Goal: Transaction & Acquisition: Purchase product/service

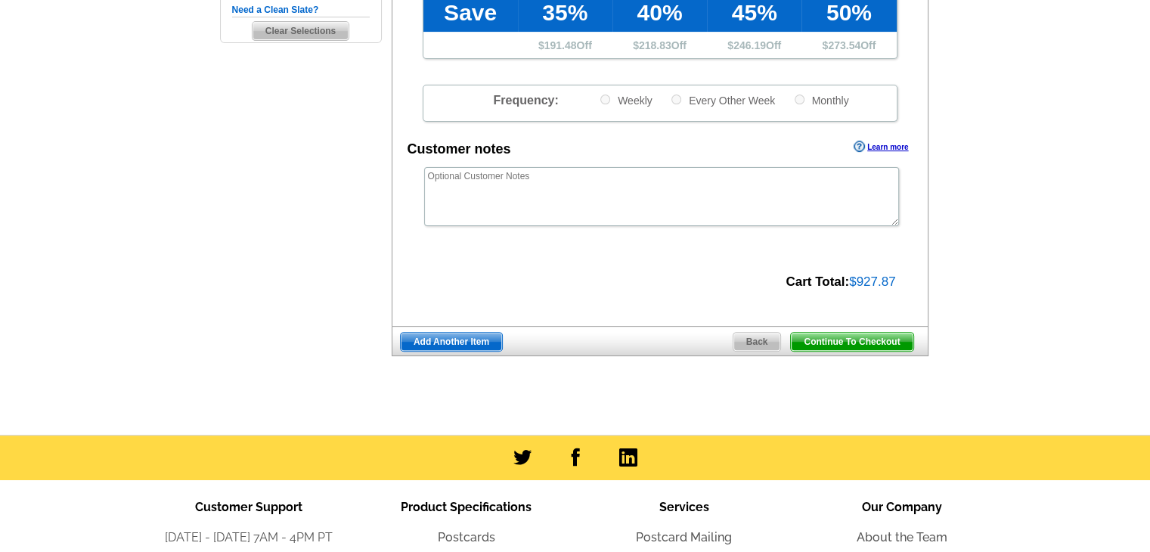
scroll to position [454, 0]
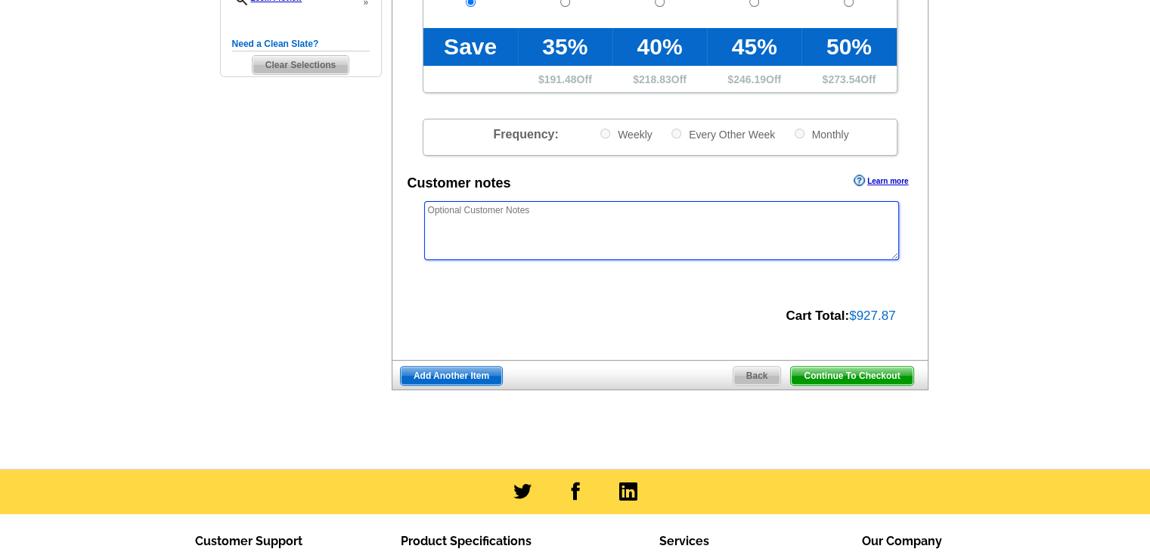
click at [745, 218] on textarea at bounding box center [661, 230] width 475 height 59
click at [729, 191] on div "Customer notes Learn more" at bounding box center [659, 182] width 535 height 23
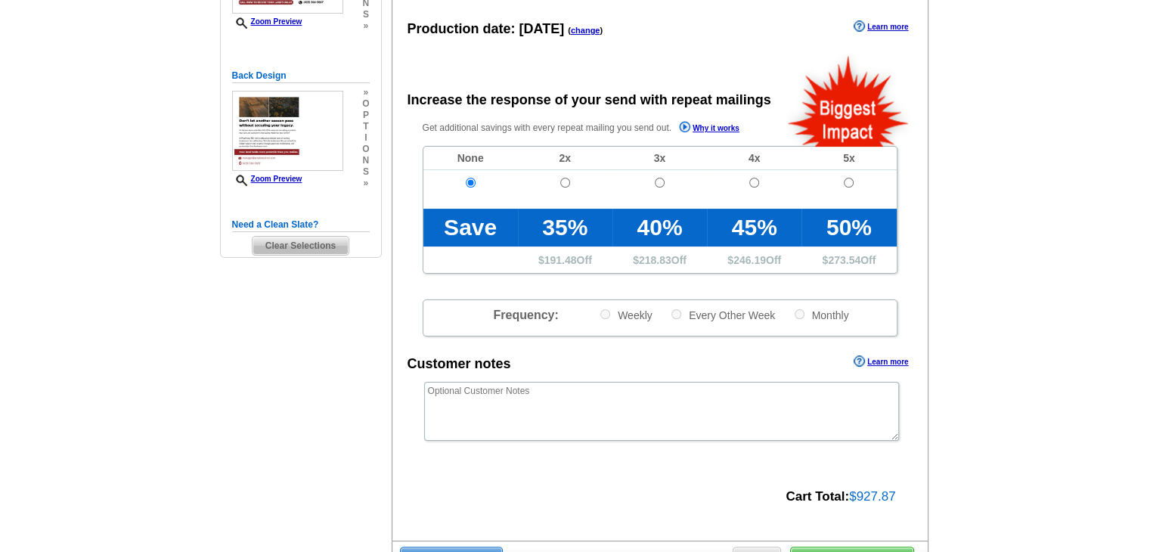
scroll to position [0, 0]
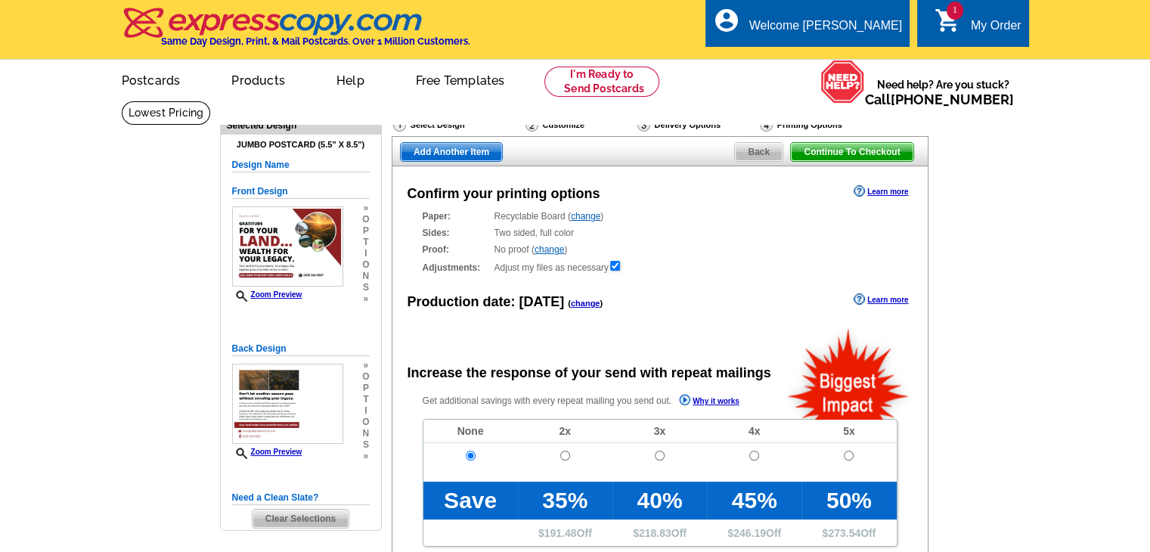
click at [329, 144] on h4 "Jumbo Postcard (5.5" x 8.5")" at bounding box center [301, 145] width 138 height 10
click at [333, 142] on h4 "Jumbo Postcard (5.5" x 8.5")" at bounding box center [301, 145] width 138 height 10
drag, startPoint x: 321, startPoint y: 149, endPoint x: 358, endPoint y: 146, distance: 37.2
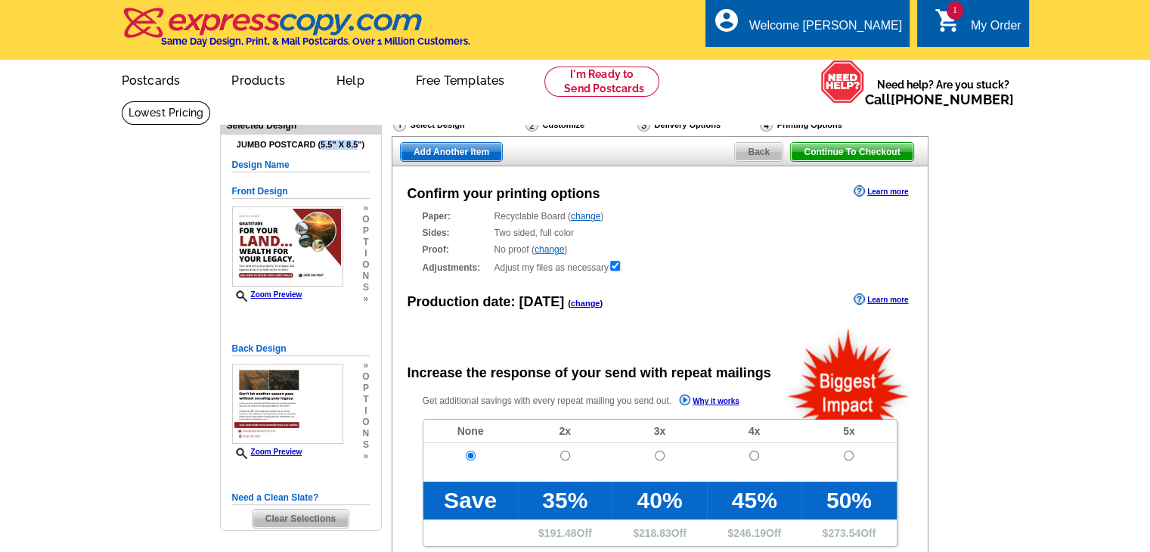
click at [358, 146] on h4 "Jumbo Postcard (5.5" x 8.5")" at bounding box center [301, 145] width 138 height 10
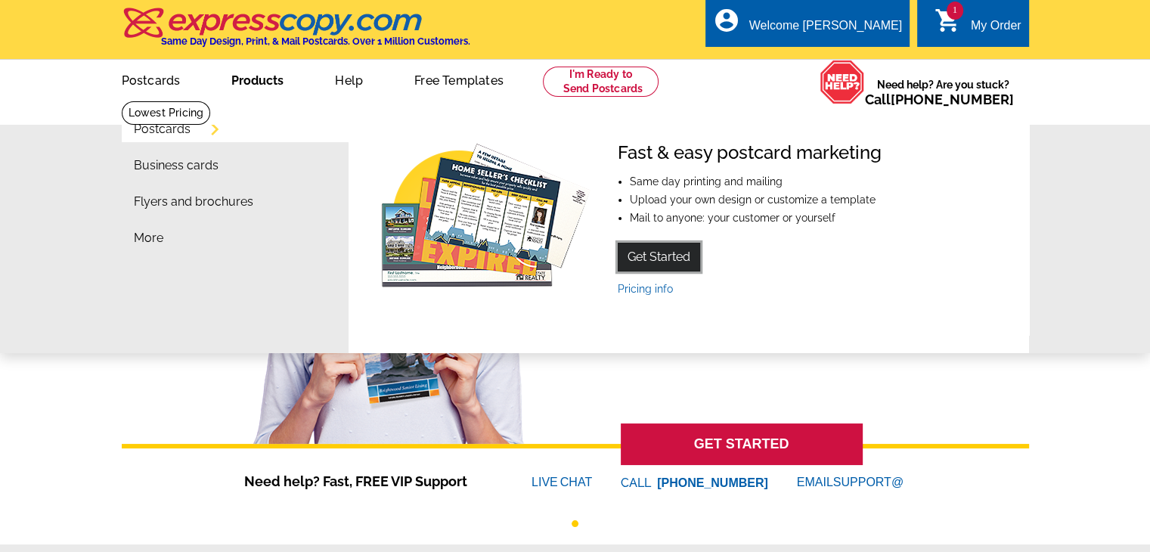
click at [657, 256] on link "Get Started" at bounding box center [659, 257] width 82 height 29
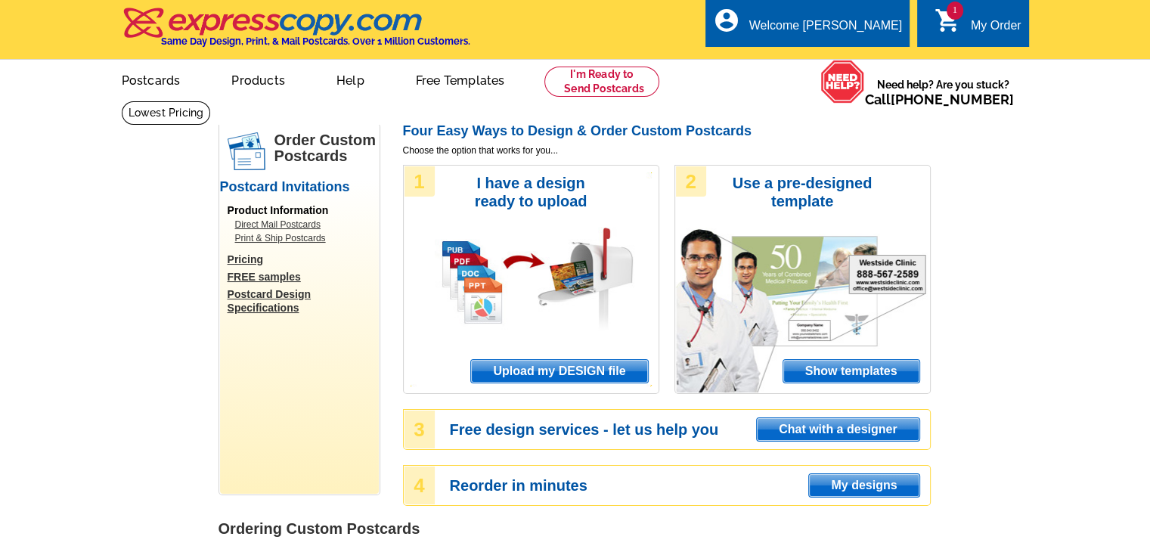
click at [548, 373] on span "Upload my DESIGN file" at bounding box center [559, 371] width 176 height 23
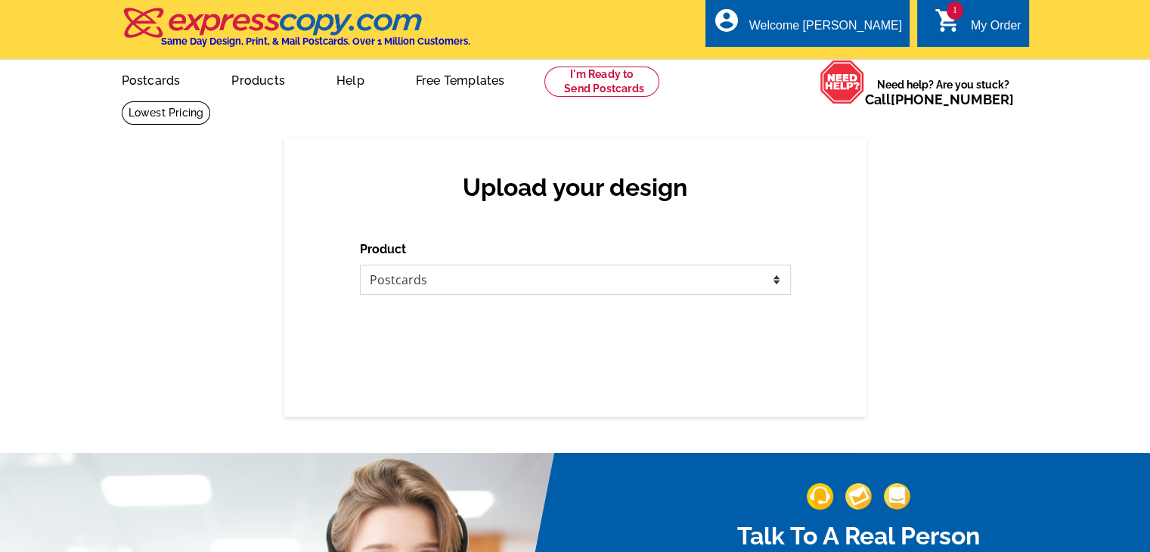
click at [534, 277] on select "Please select the type of file... Postcards Business Cards Letters and flyers G…" at bounding box center [575, 280] width 431 height 30
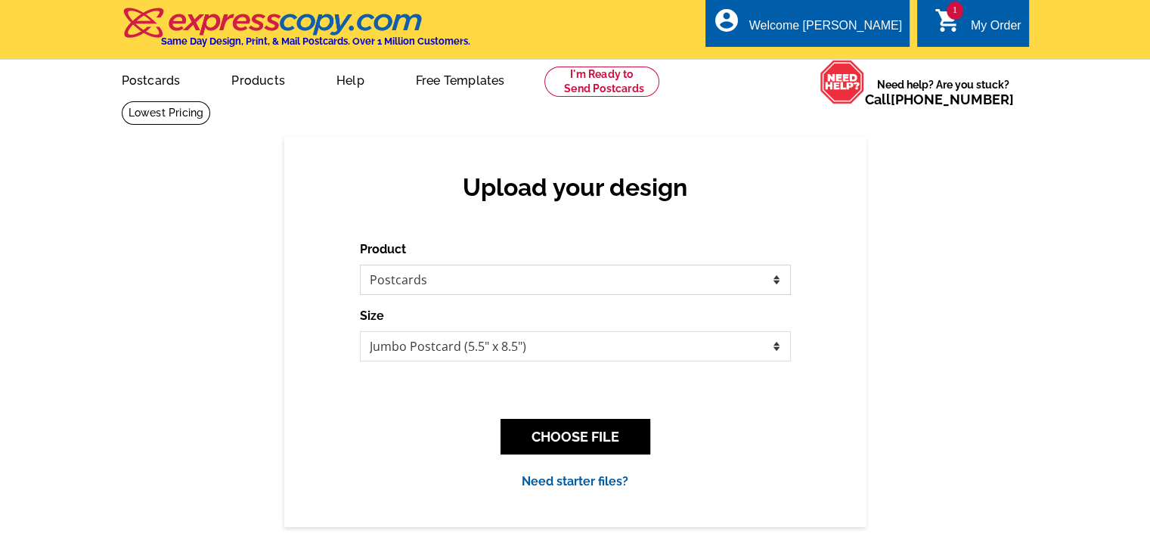
click at [360, 265] on select "Please select the type of file... Postcards Business Cards Letters and flyers G…" at bounding box center [575, 280] width 431 height 30
click at [499, 344] on select "Jumbo Postcard (5.5" x 8.5") Regular Postcard (4.25" x 5.6") Panoramic Postcard…" at bounding box center [575, 346] width 431 height 30
click at [360, 332] on select "Jumbo Postcard (5.5" x 8.5") Regular Postcard (4.25" x 5.6") Panoramic Postcard…" at bounding box center [575, 346] width 431 height 30
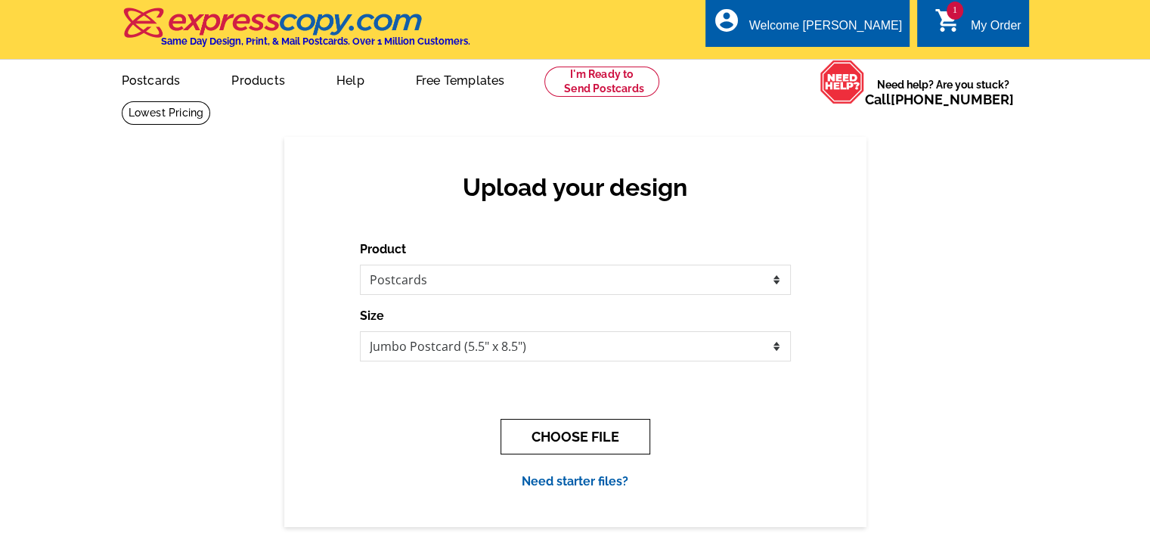
click at [569, 445] on button "CHOOSE FILE" at bounding box center [575, 437] width 150 height 36
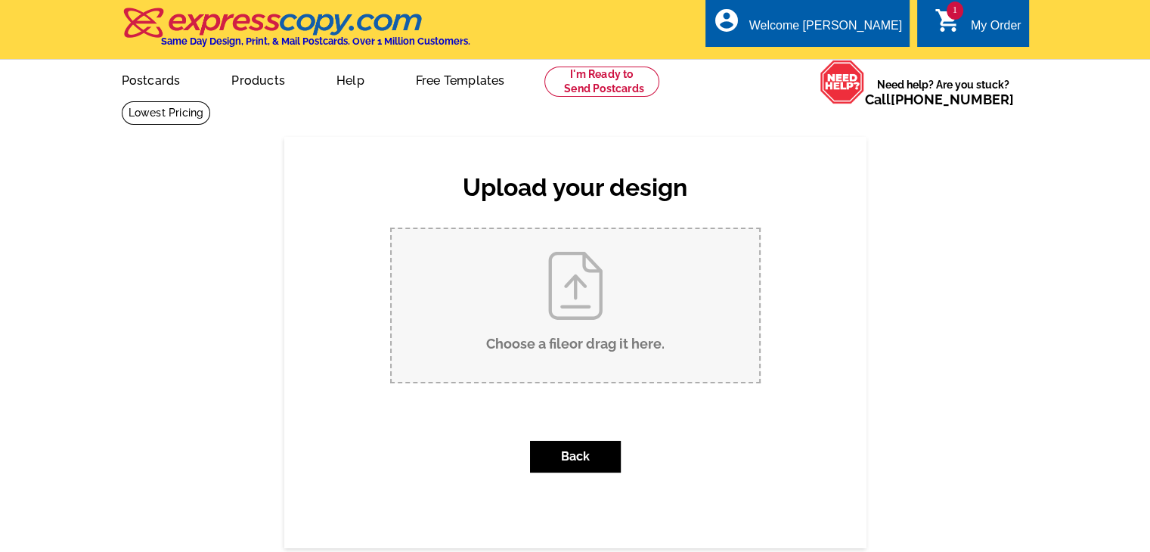
click at [569, 333] on input "Choose a file or drag it here ." at bounding box center [575, 305] width 367 height 153
type input "C:\fakepath\Seasoned Postcard (1).pdf"
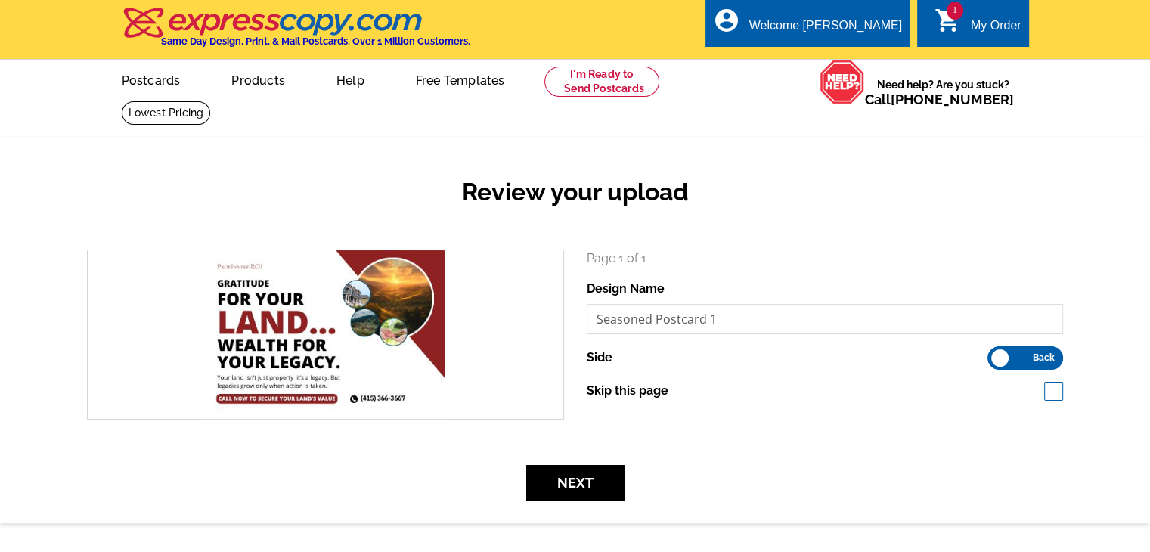
scroll to position [76, 0]
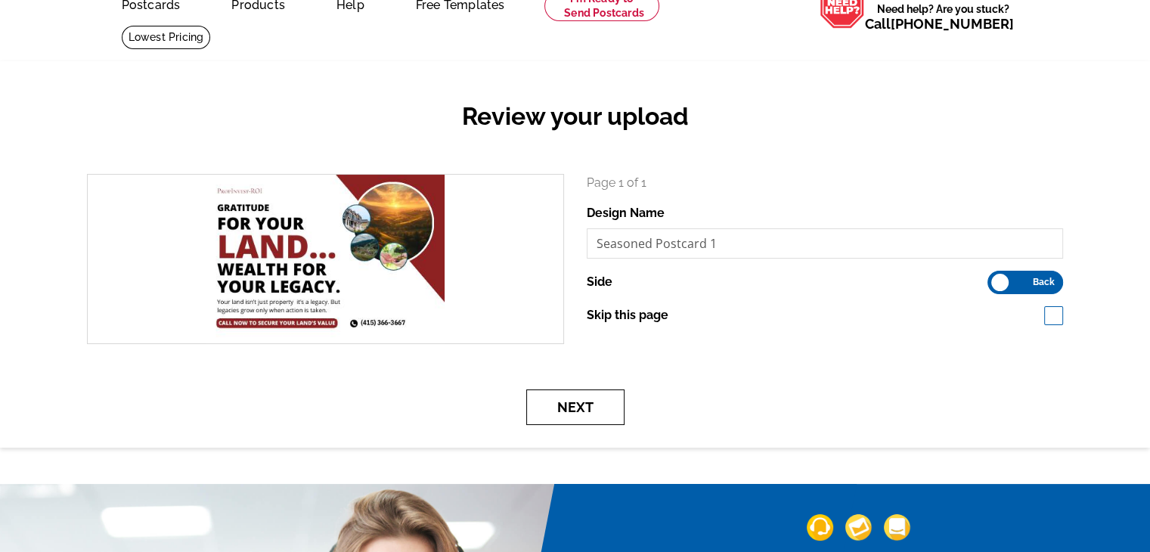
click at [590, 405] on button "Next" at bounding box center [575, 407] width 98 height 36
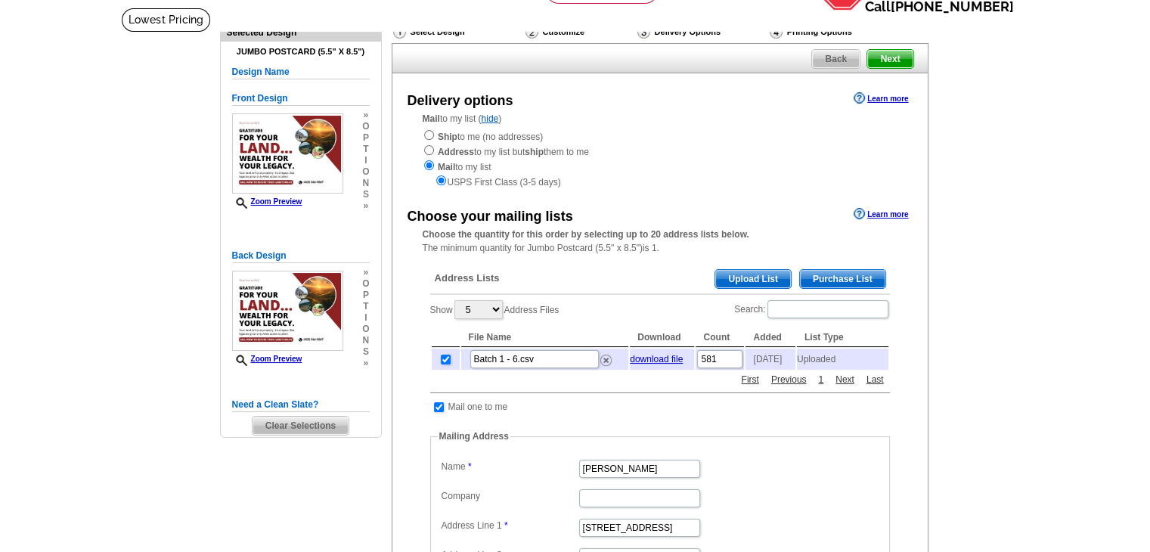
scroll to position [151, 0]
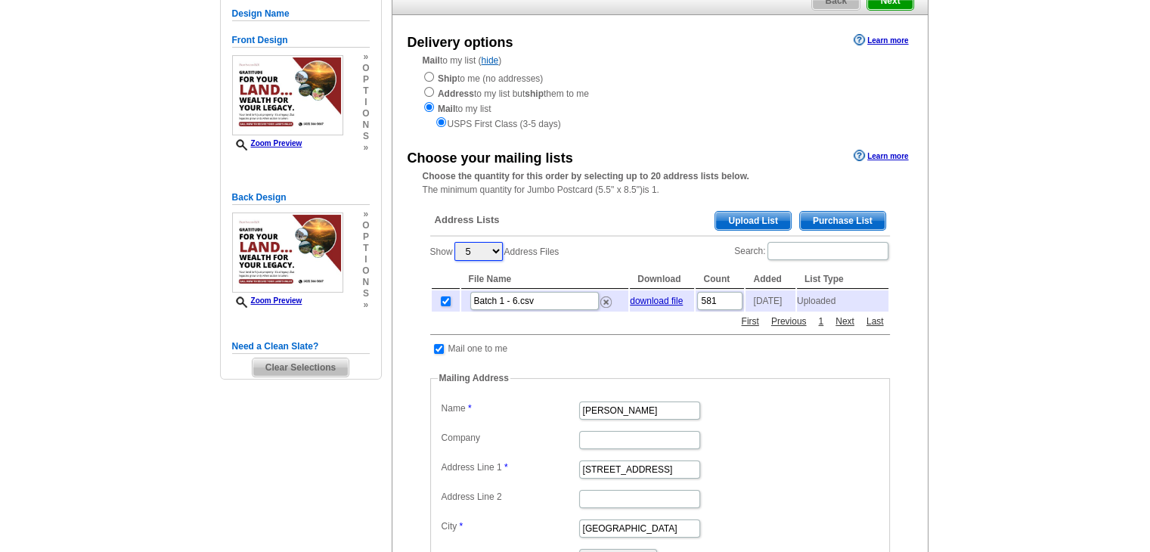
click at [483, 257] on select "5 10 25 50 100" at bounding box center [478, 251] width 48 height 19
click at [608, 262] on div "Show 5 10 25 50 100 Address Files Search: File Name Download Count Added List T…" at bounding box center [660, 276] width 460 height 73
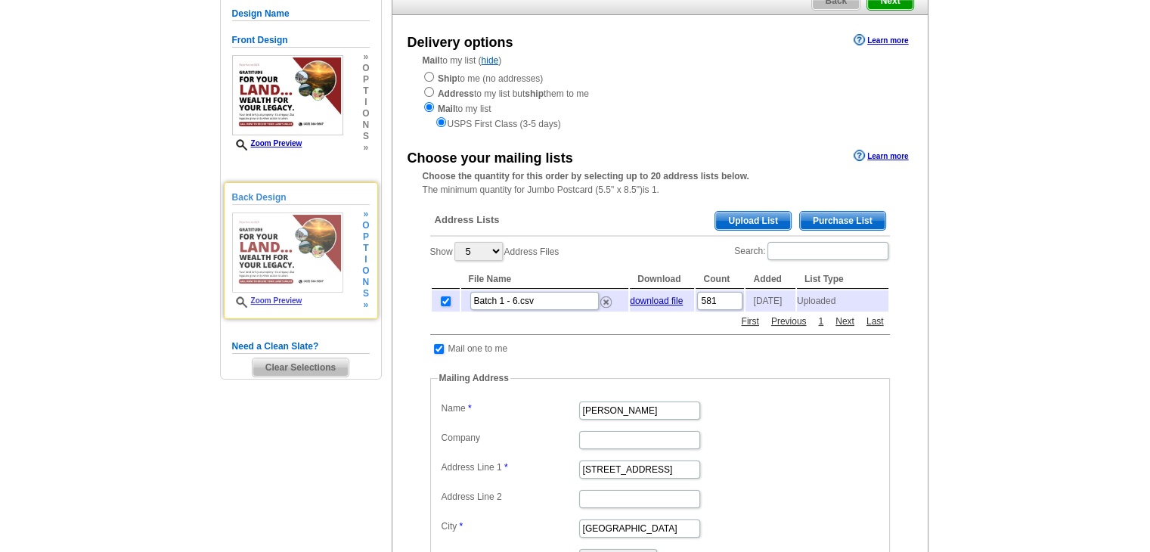
click at [292, 259] on img at bounding box center [287, 252] width 111 height 80
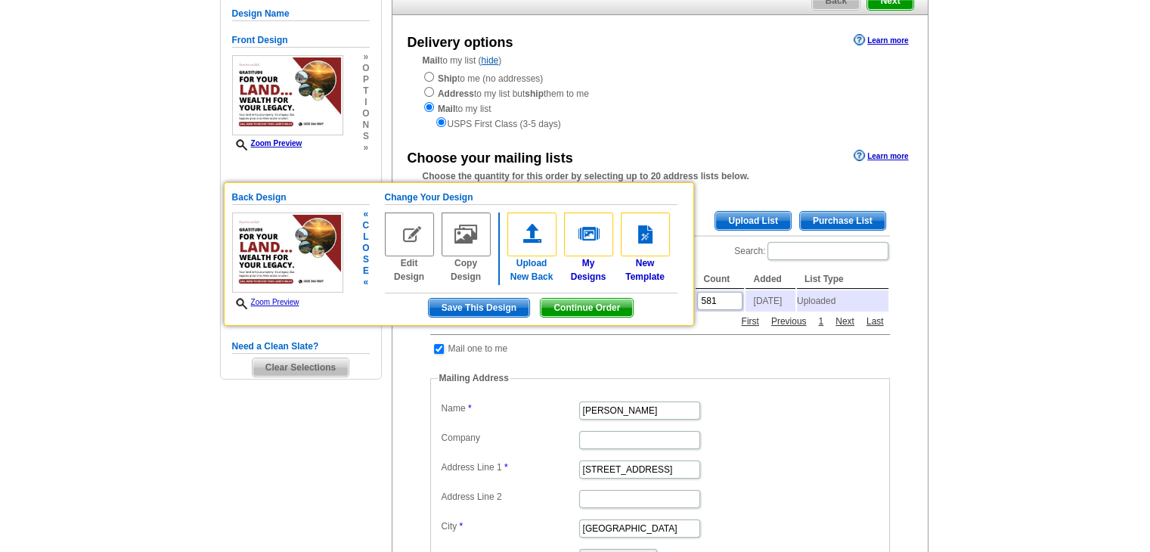
click at [527, 243] on img at bounding box center [531, 234] width 49 height 44
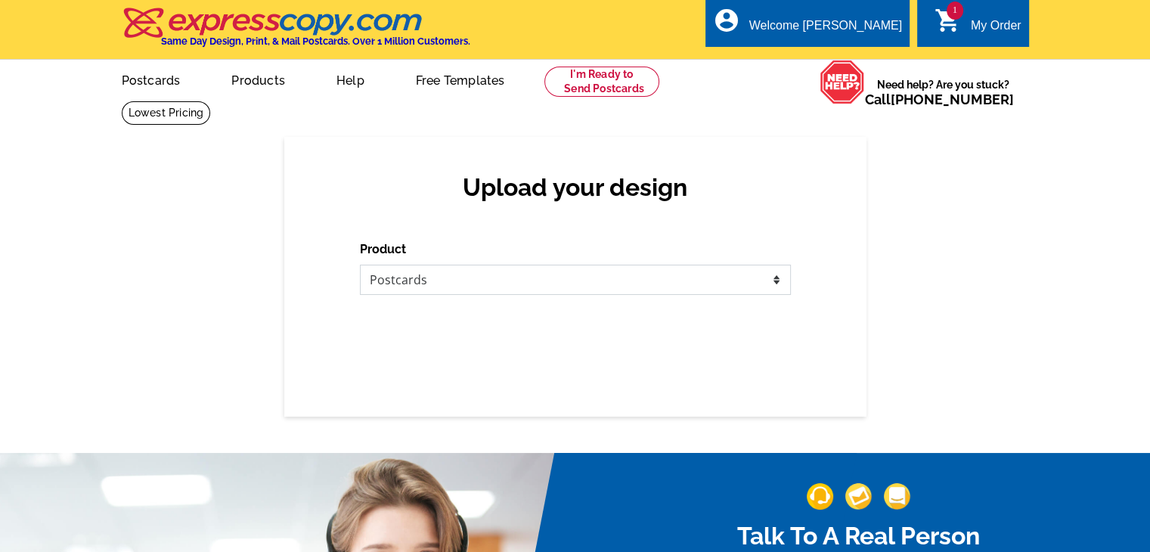
click at [493, 271] on select "Please select the type of file... Postcards Business Cards Letters and flyers G…" at bounding box center [575, 280] width 431 height 30
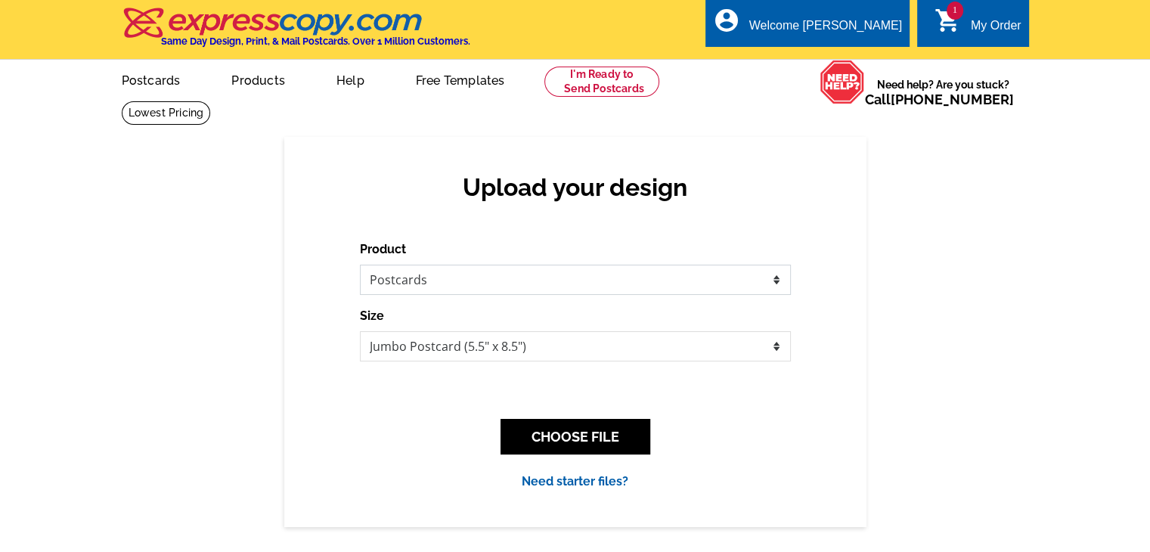
click at [360, 265] on select "Please select the type of file... Postcards Business Cards Letters and flyers G…" at bounding box center [575, 280] width 431 height 30
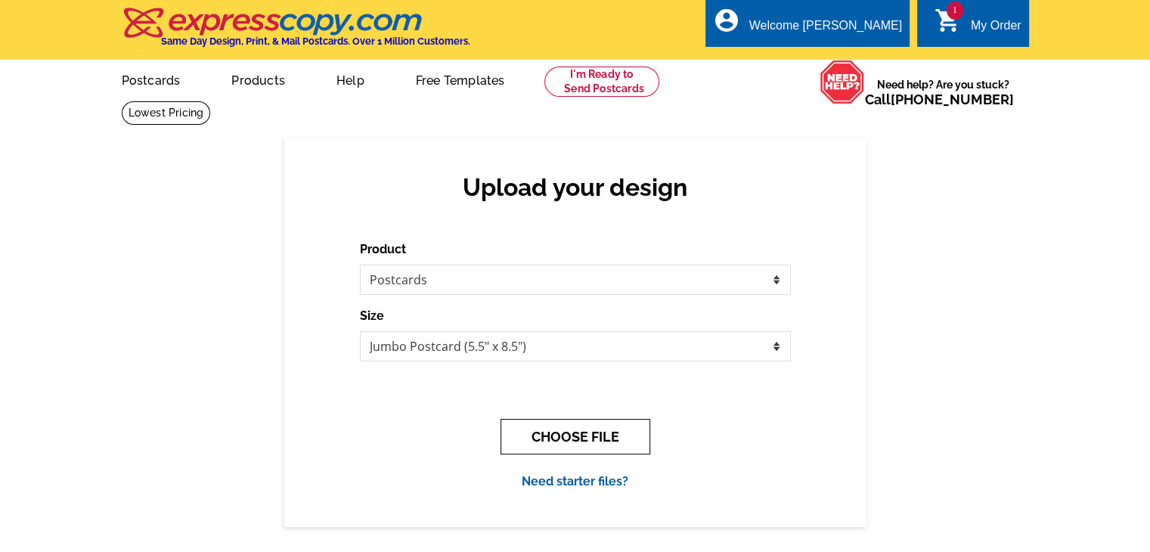
click at [572, 436] on button "CHOOSE FILE" at bounding box center [575, 437] width 150 height 36
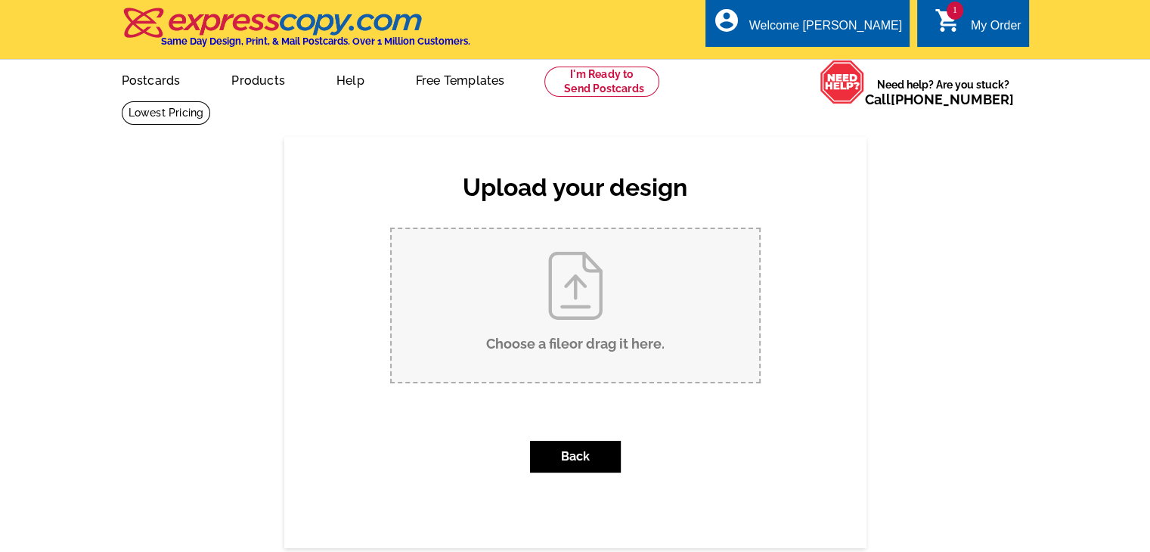
click at [590, 327] on input "Choose a file or drag it here ." at bounding box center [575, 305] width 367 height 153
type input "C:\fakepath\Back.pdf"
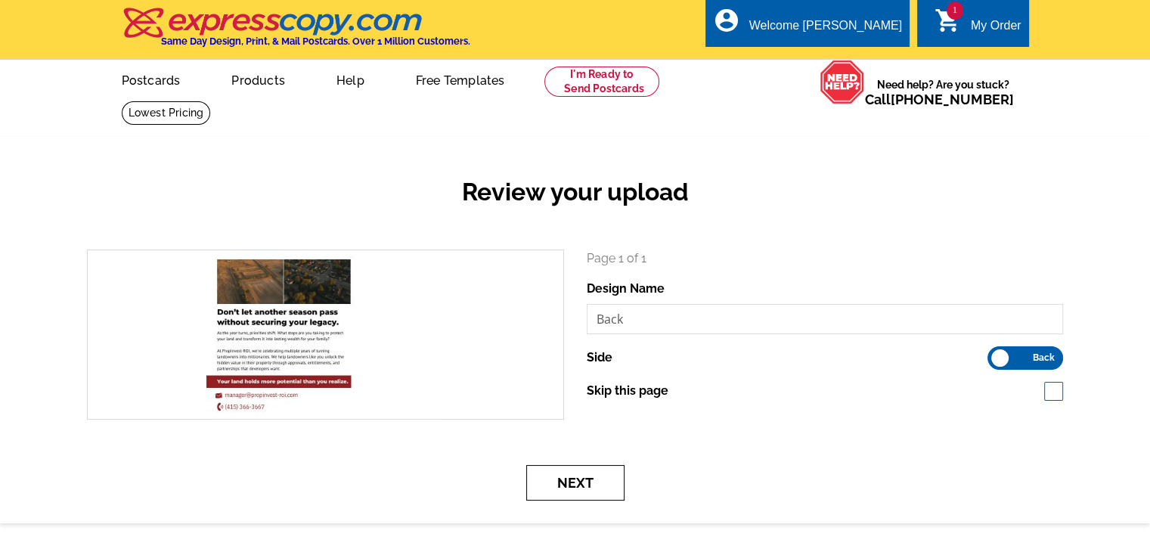
click at [580, 488] on button "Next" at bounding box center [575, 483] width 98 height 36
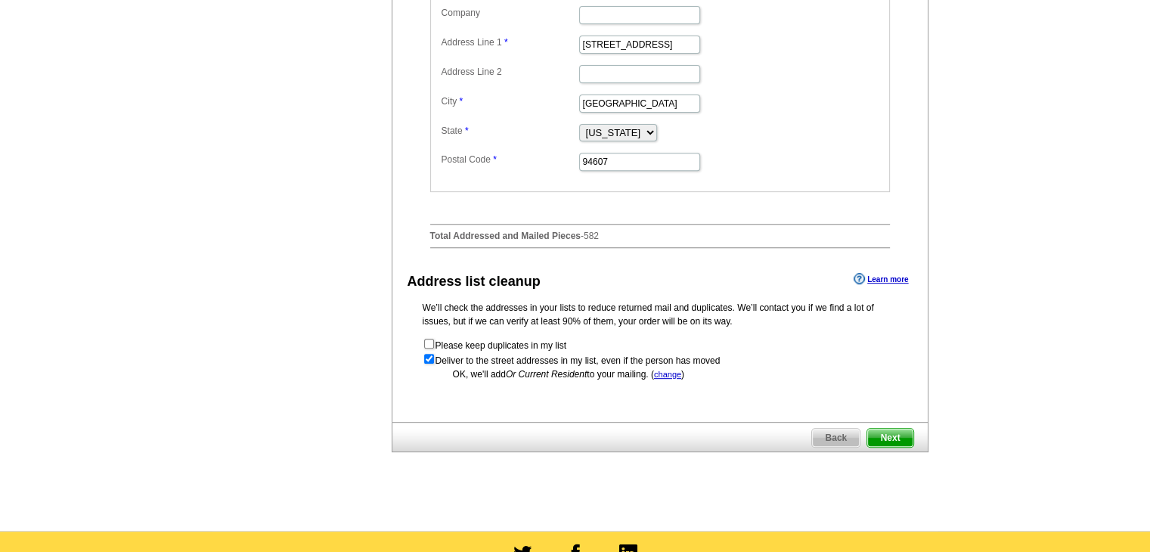
scroll to position [803, 0]
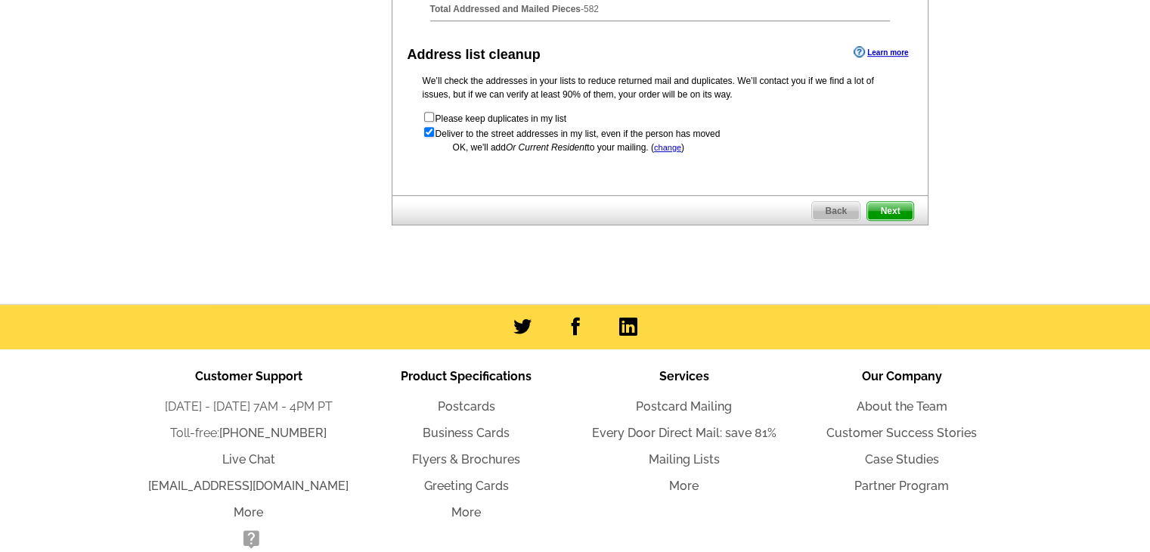
click at [891, 215] on span "Next" at bounding box center [889, 211] width 45 height 18
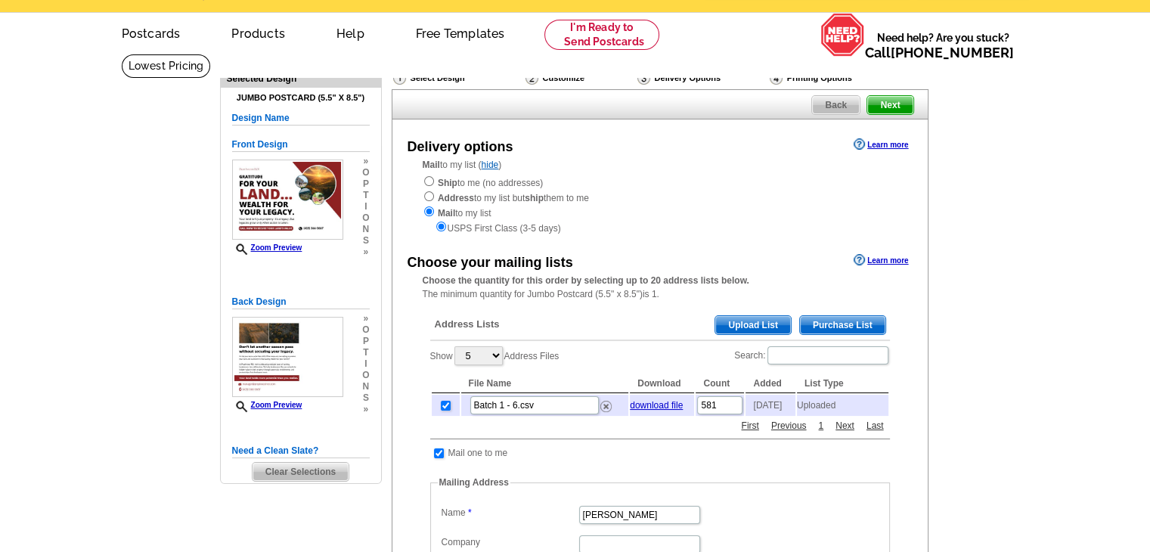
scroll to position [0, 0]
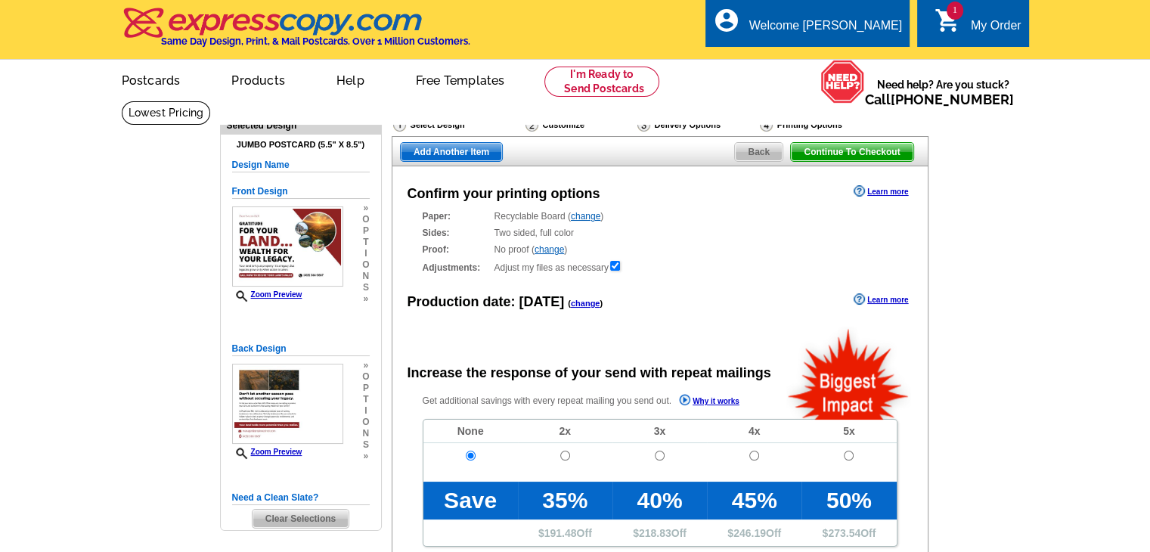
radio input "false"
click at [283, 142] on h4 "Jumbo Postcard (5.5" x 8.5")" at bounding box center [301, 145] width 138 height 10
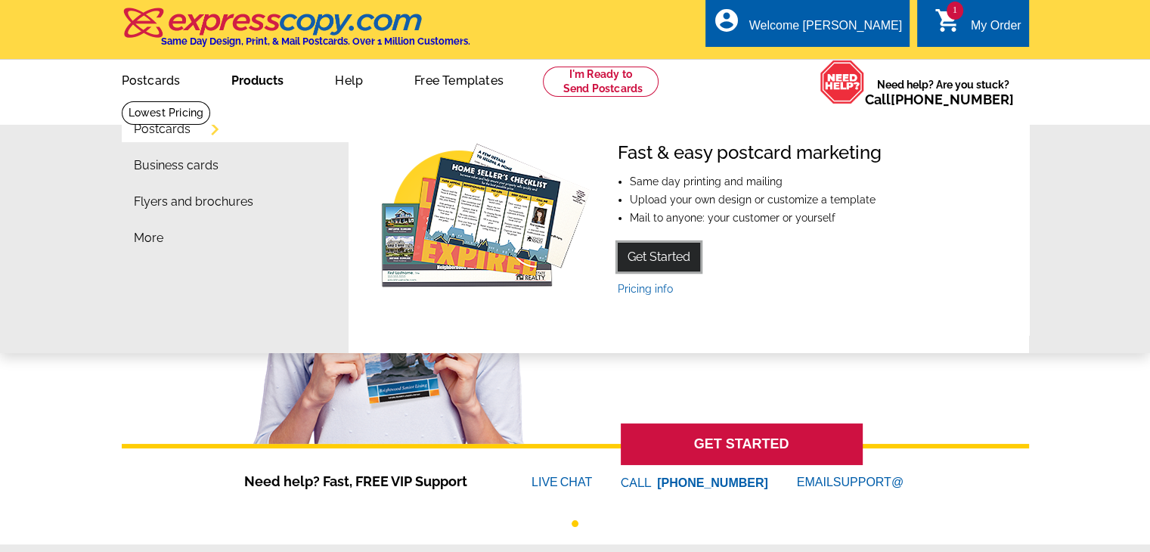
drag, startPoint x: 650, startPoint y: 263, endPoint x: 669, endPoint y: 262, distance: 19.0
click at [650, 263] on link "Get Started" at bounding box center [659, 257] width 82 height 29
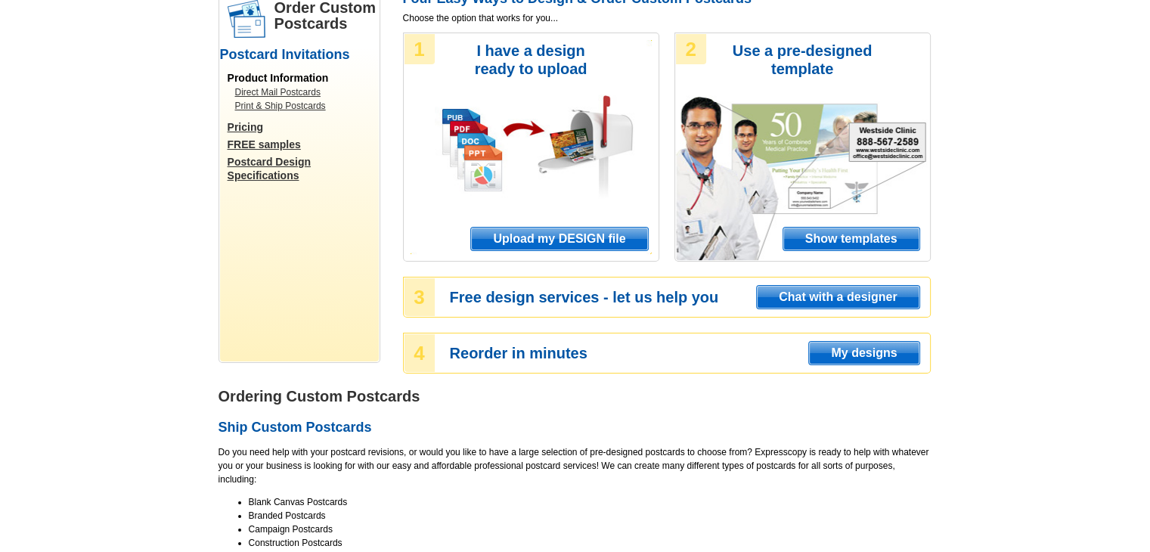
scroll to position [77, 0]
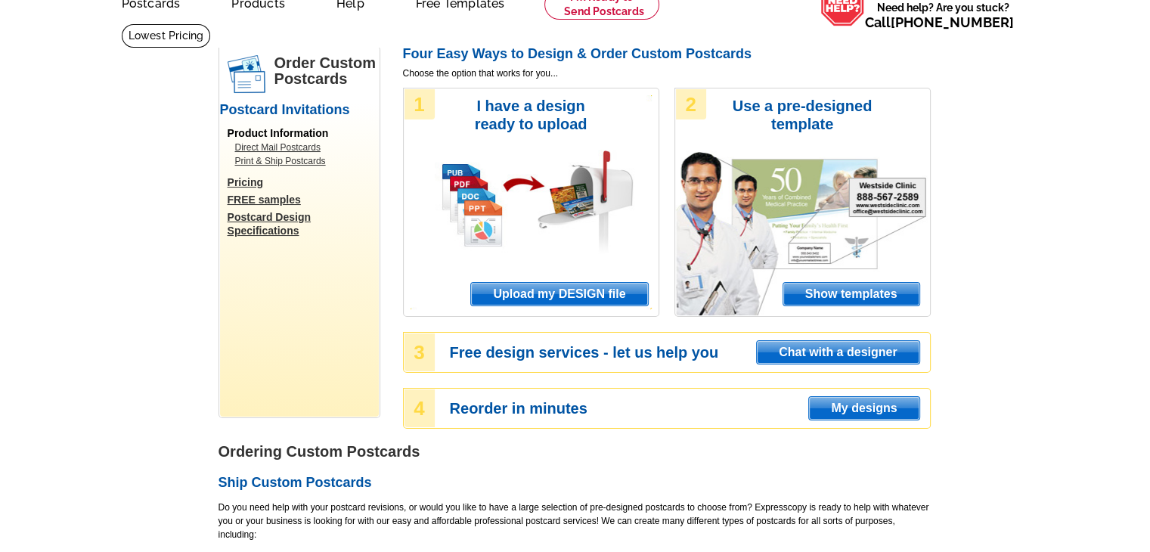
click at [552, 294] on span "Upload my DESIGN file" at bounding box center [559, 294] width 176 height 23
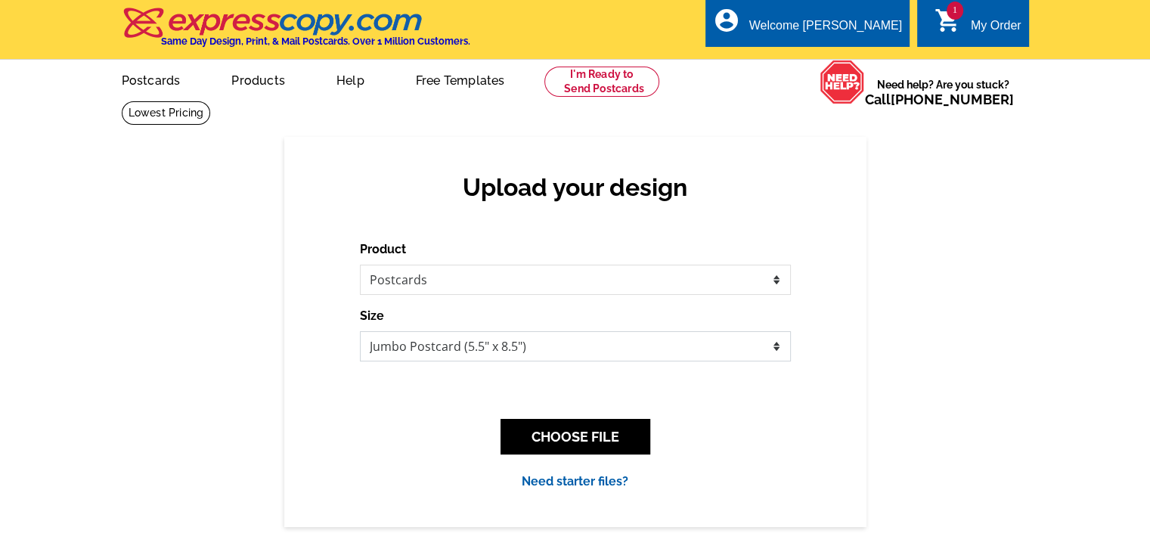
click at [484, 345] on select "Jumbo Postcard (5.5" x 8.5") Regular Postcard (4.25" x 5.6") Panoramic Postcard…" at bounding box center [575, 346] width 431 height 30
select select "1"
click at [360, 332] on select "Jumbo Postcard (5.5" x 8.5") Regular Postcard (4.25" x 5.6") Panoramic Postcard…" at bounding box center [575, 346] width 431 height 30
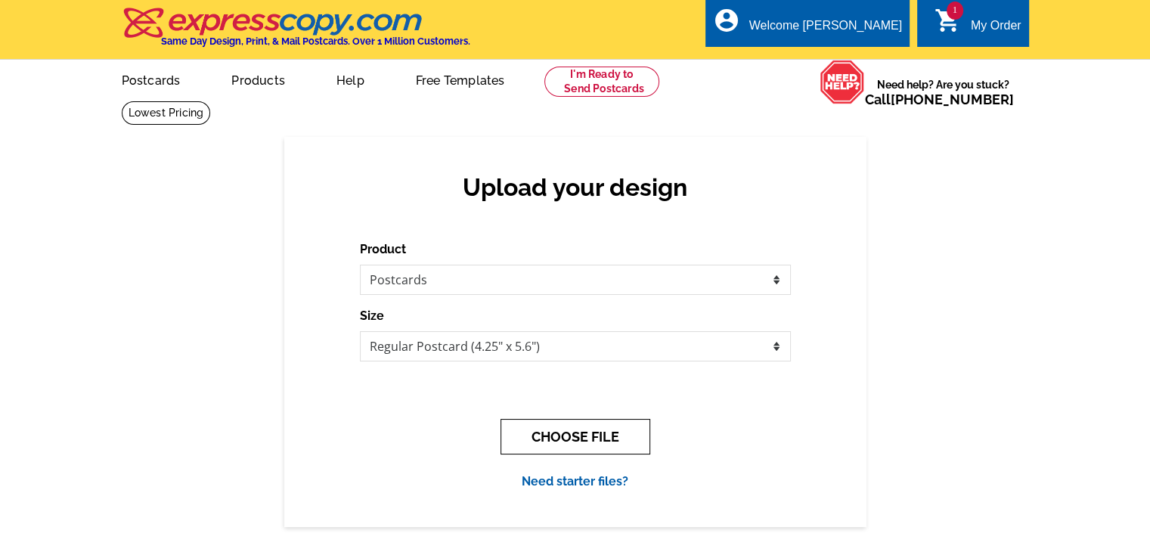
click at [587, 448] on button "CHOOSE FILE" at bounding box center [575, 437] width 150 height 36
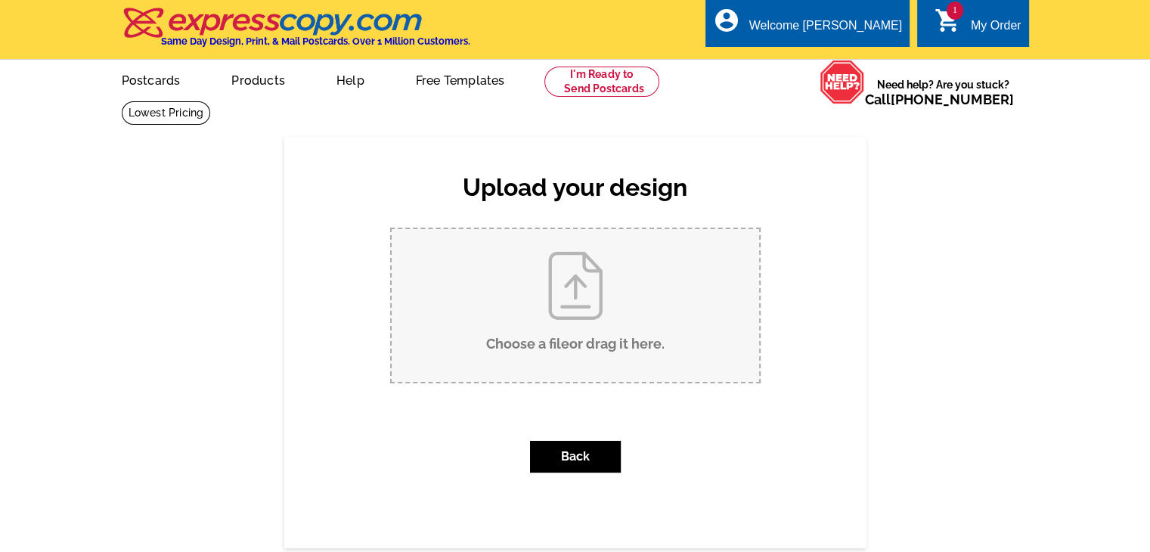
click at [560, 327] on input "Choose a file or drag it here ." at bounding box center [575, 305] width 367 height 153
type input "C:\fakepath\Seasoned Postcard (1).pdf"
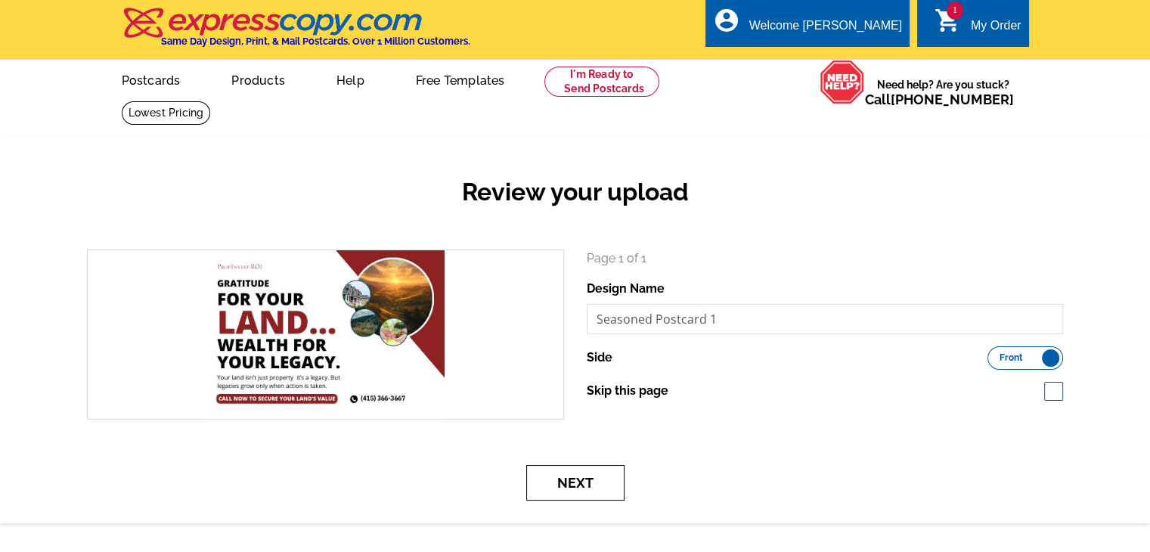
click at [587, 482] on button "Next" at bounding box center [575, 483] width 98 height 36
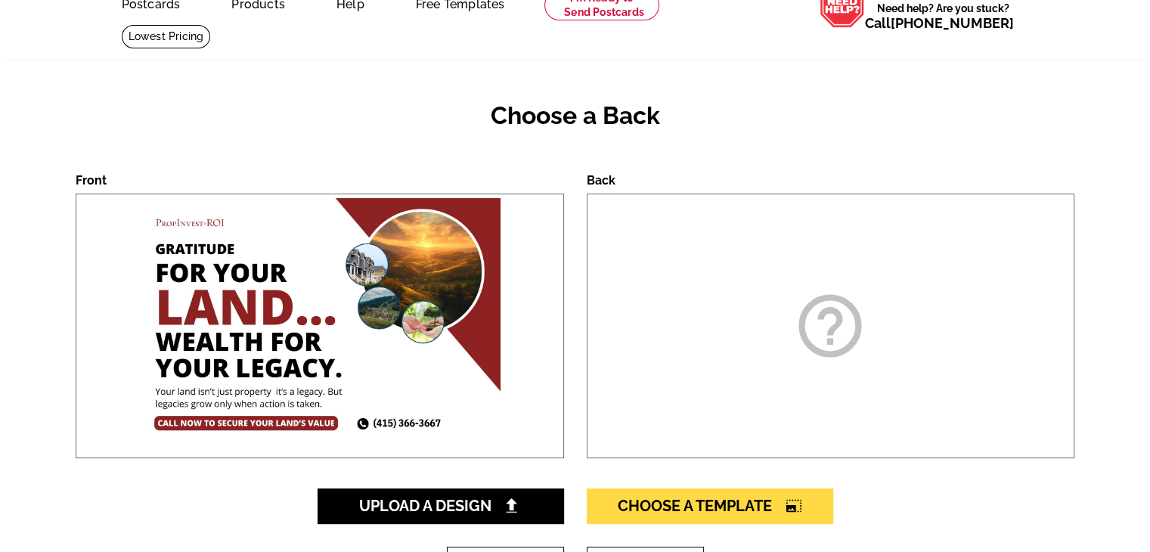
scroll to position [227, 0]
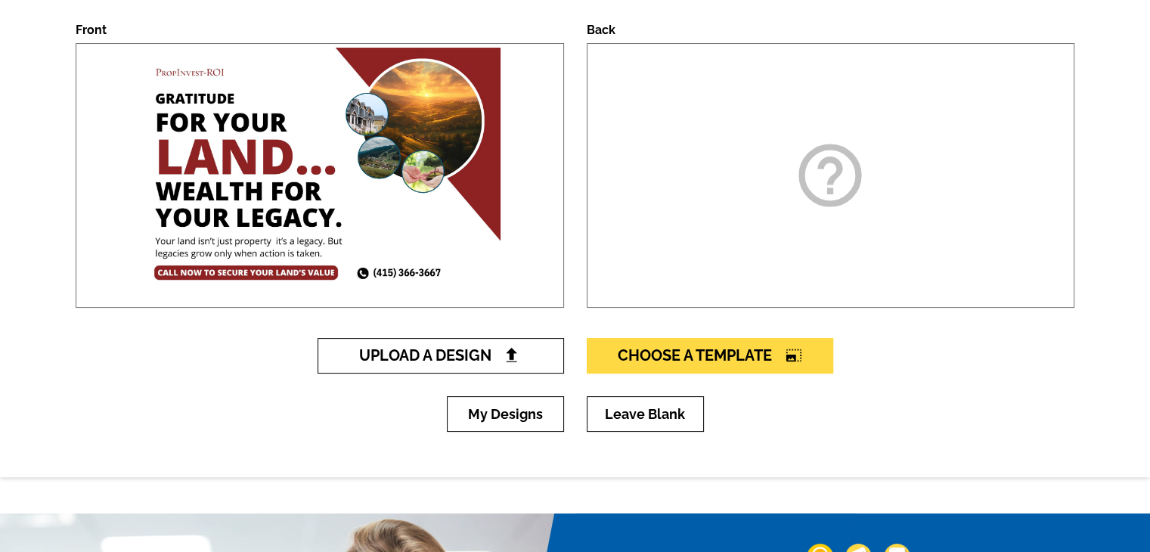
click at [474, 350] on span "Upload A Design" at bounding box center [440, 355] width 163 height 18
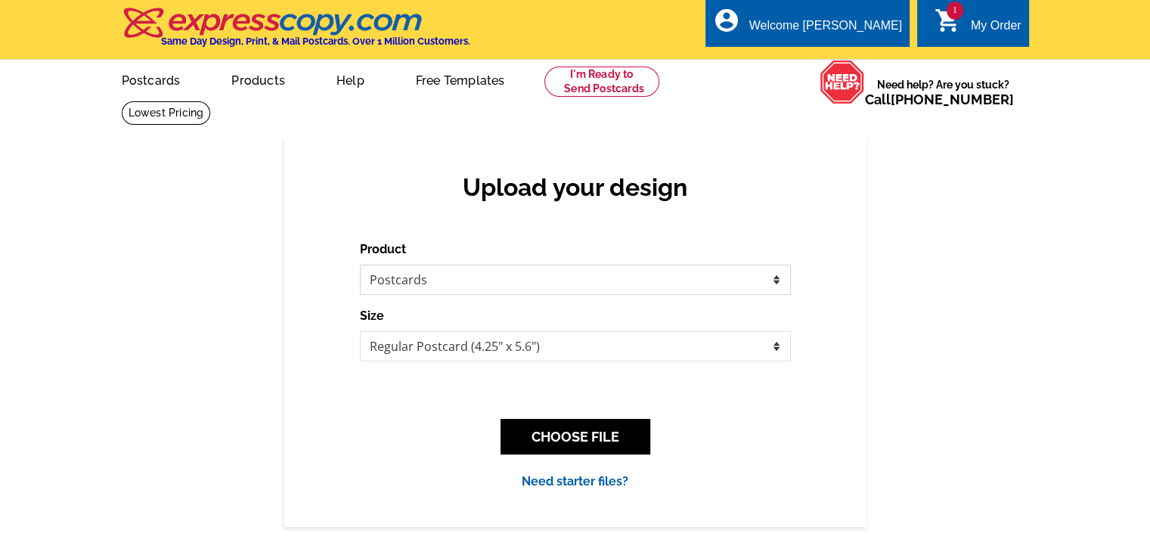
click at [526, 277] on select "Please select the type of file... Postcards Business Cards Letters and flyers G…" at bounding box center [575, 280] width 431 height 30
click at [514, 259] on div "Product Please select the type of file... Postcards Business Cards Letters and …" at bounding box center [575, 267] width 431 height 54
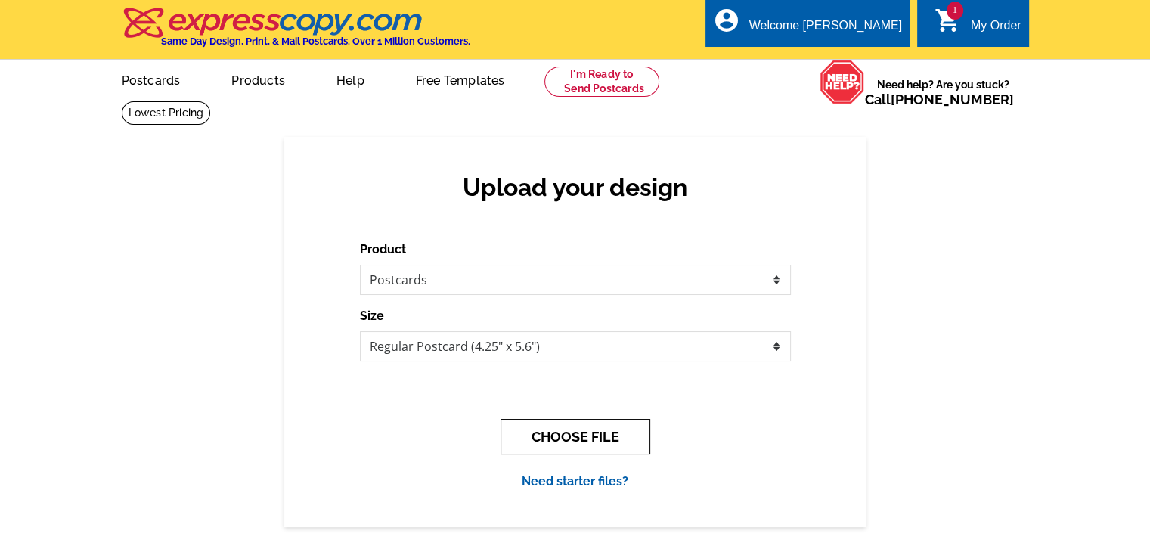
click at [562, 434] on button "CHOOSE FILE" at bounding box center [575, 437] width 150 height 36
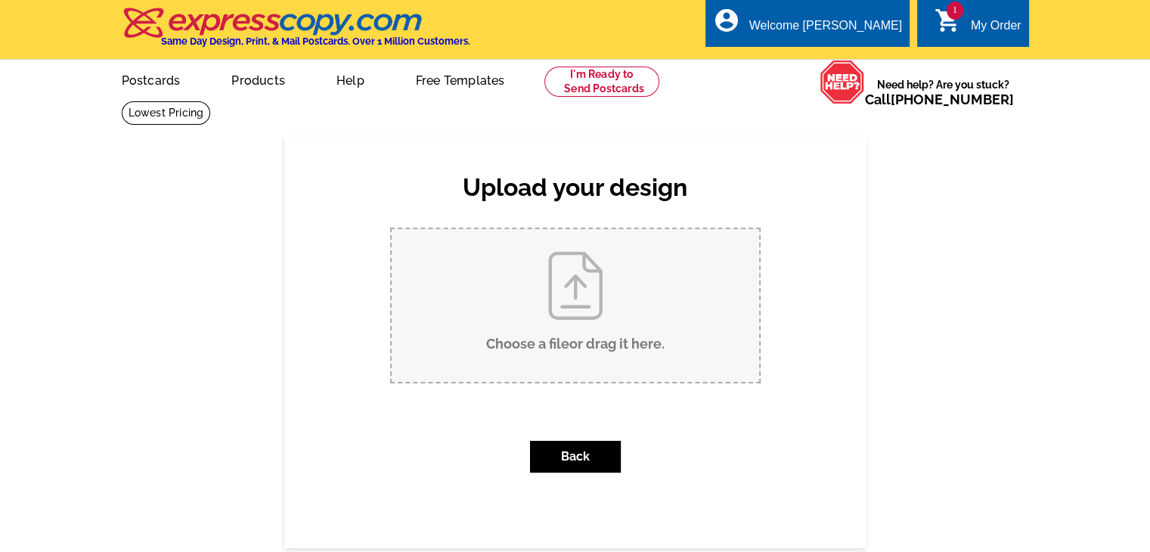
click at [588, 318] on input "Choose a file or drag it here ." at bounding box center [575, 305] width 367 height 153
type input "C:\fakepath\Back.pdf"
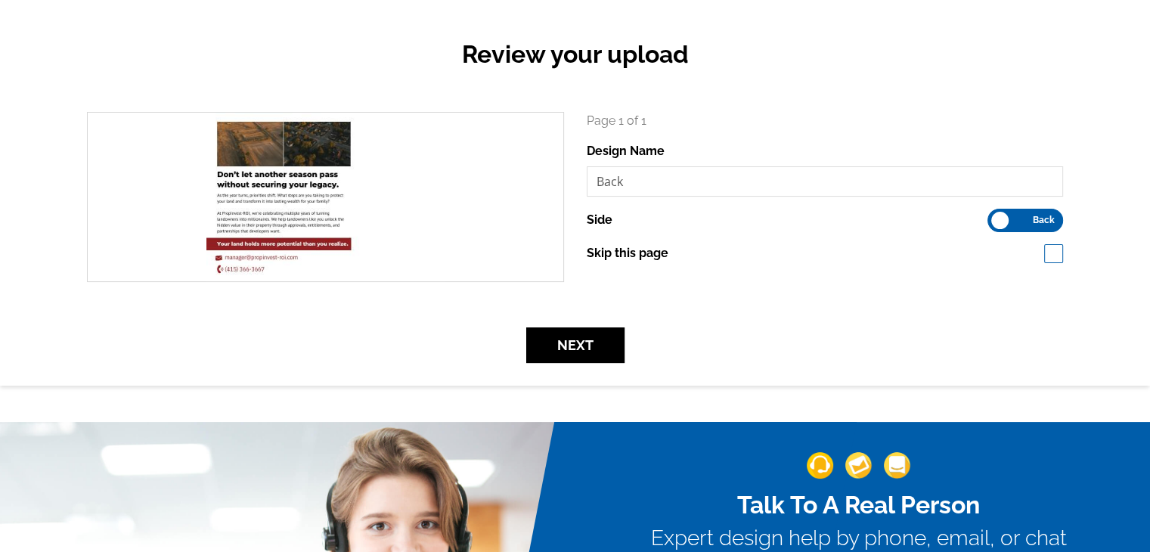
scroll to position [151, 0]
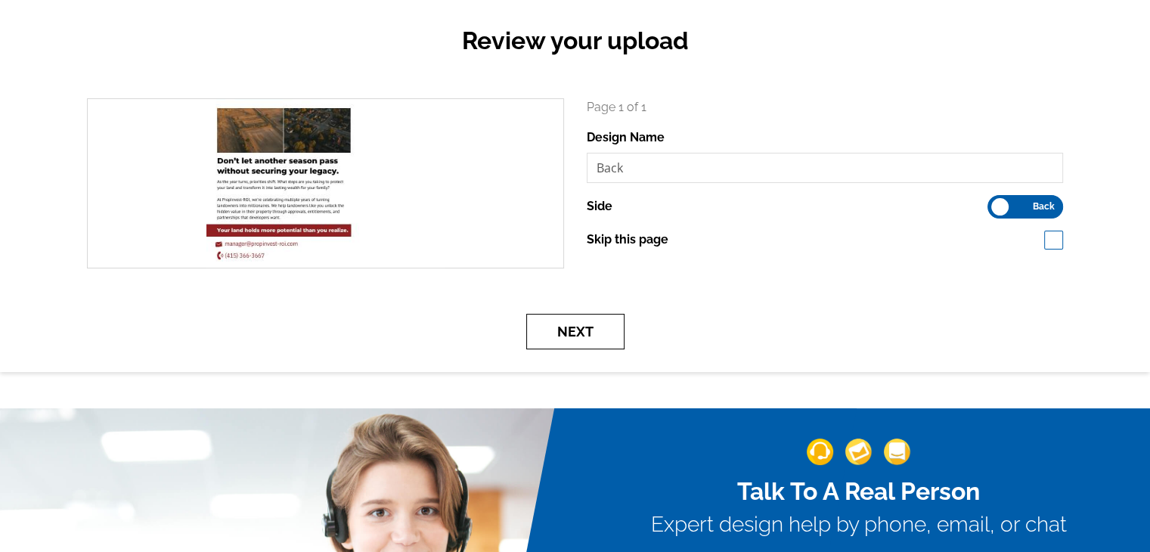
click at [581, 336] on button "Next" at bounding box center [575, 332] width 98 height 36
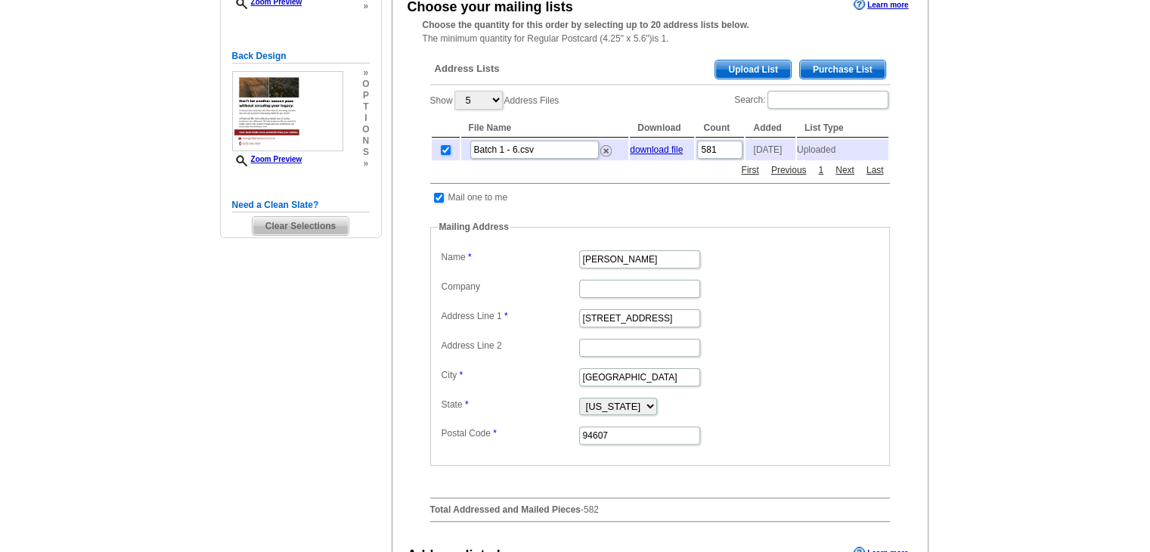
scroll to position [680, 0]
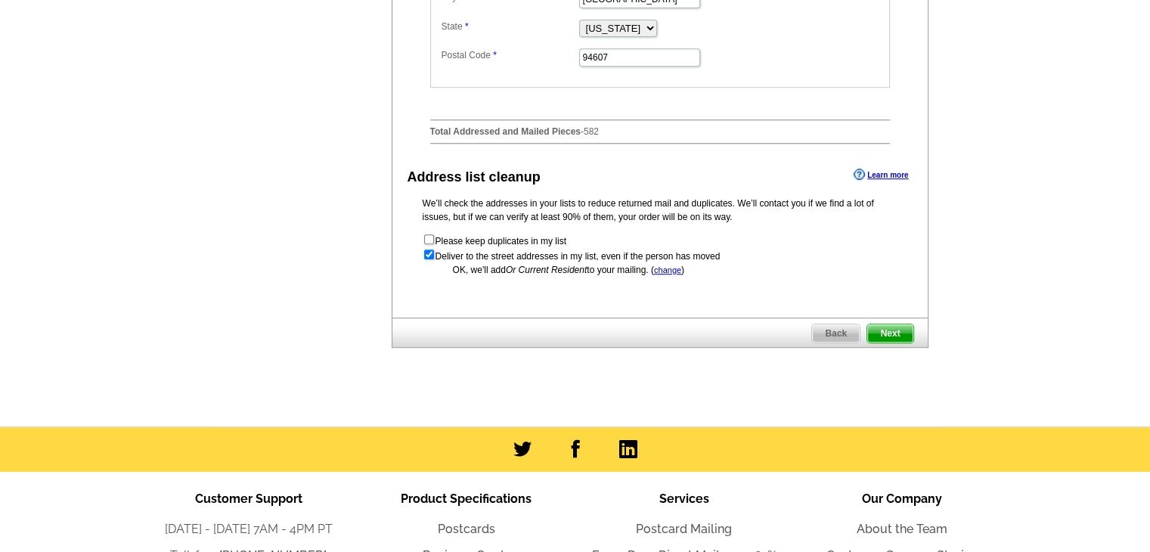
click at [892, 337] on span "Next" at bounding box center [889, 333] width 45 height 18
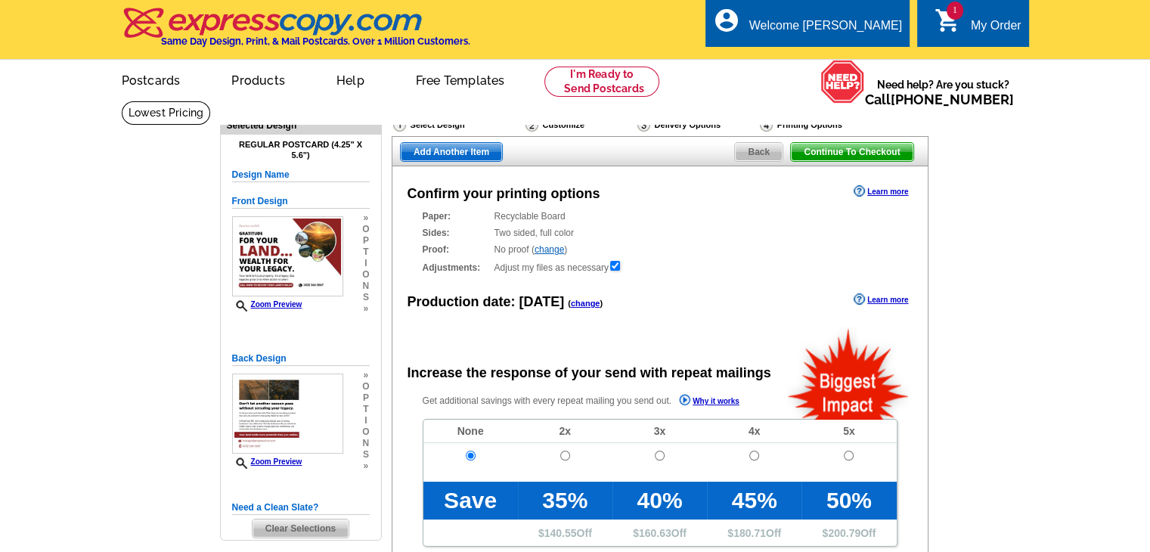
radio input "false"
drag, startPoint x: 302, startPoint y: 158, endPoint x: 291, endPoint y: 158, distance: 11.3
click at [291, 158] on h4 "Regular Postcard (4.25" x 5.6")" at bounding box center [301, 150] width 138 height 20
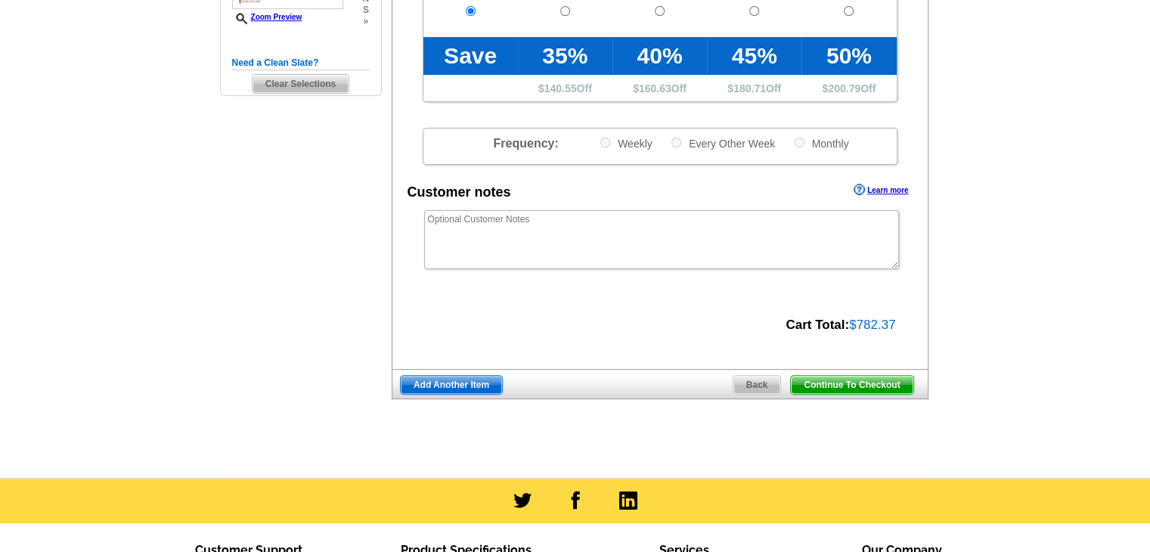
scroll to position [454, 0]
